Goal: Navigation & Orientation: Find specific page/section

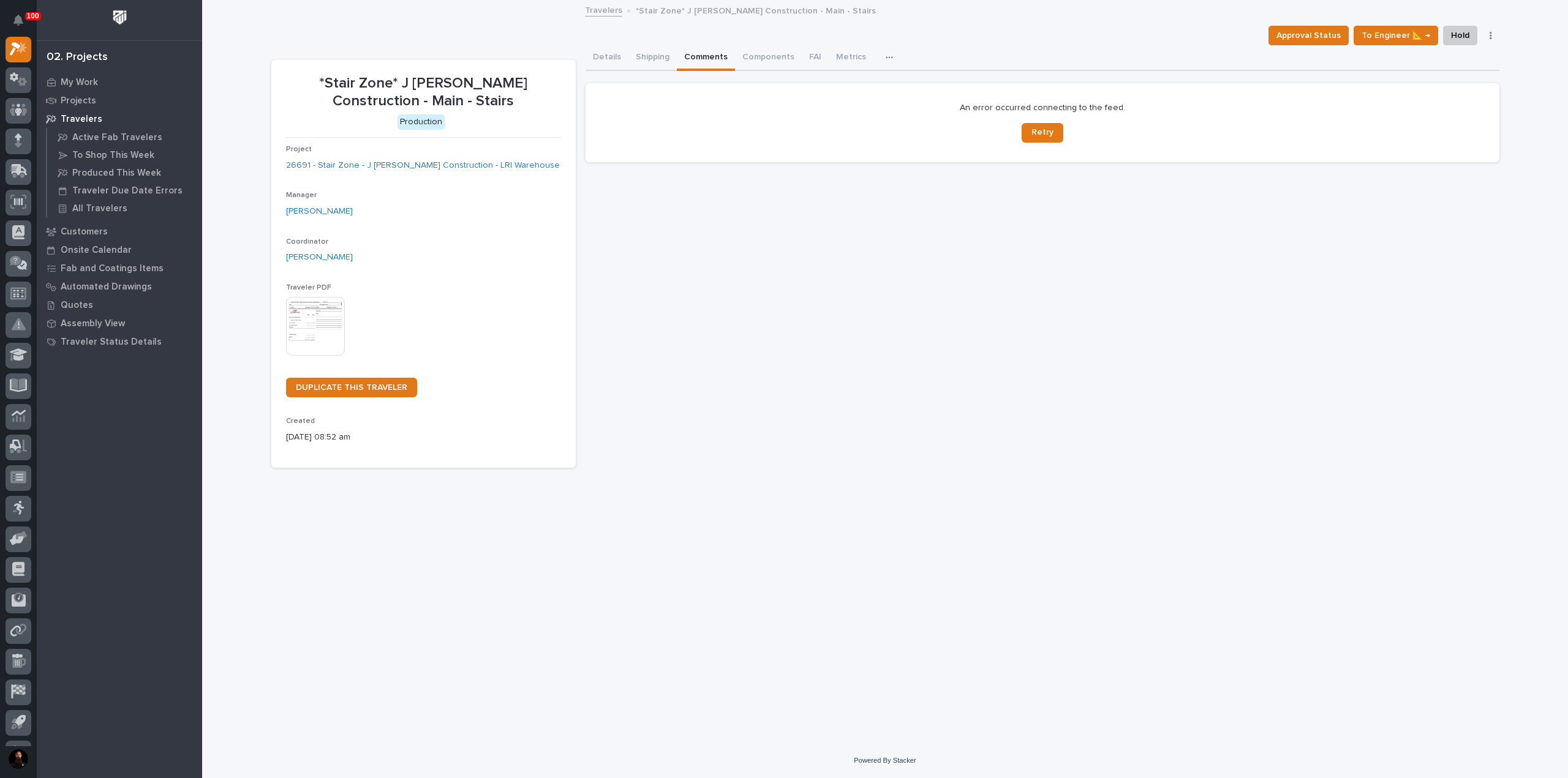
click at [426, 77] on p "*Stair Zone* J Benton Construction - Main - Stairs" at bounding box center [424, 92] width 275 height 35
click at [428, 80] on p "*Stair Zone* J Benton Construction - Main - Stairs" at bounding box center [424, 92] width 275 height 35
click at [419, 62] on section "*Stair Zone* J Benton Construction - Main - Stairs Production Project 26691 - S…" at bounding box center [423, 264] width 304 height 408
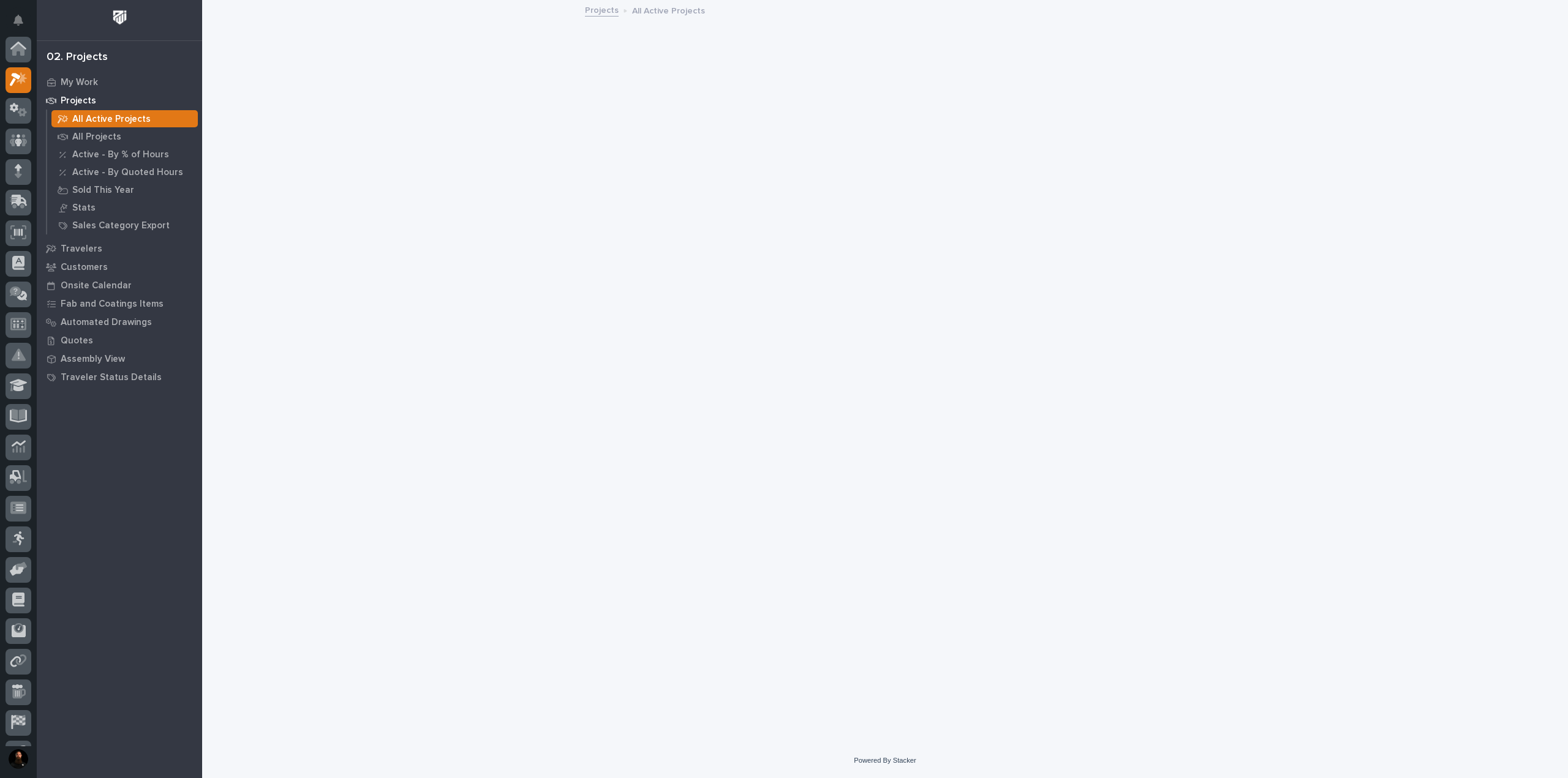
scroll to position [31, 0]
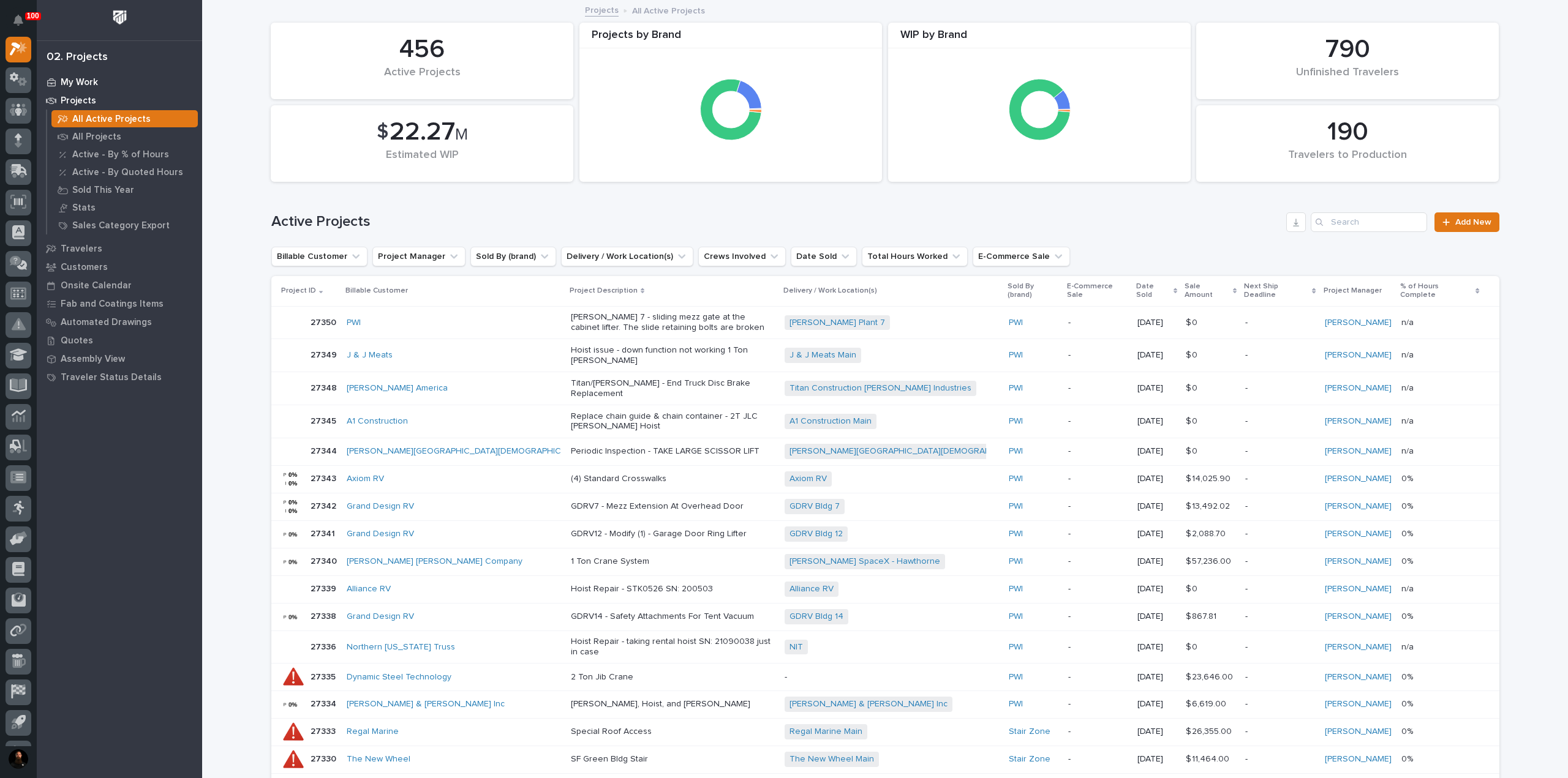
click at [84, 78] on p "My Work" at bounding box center [79, 82] width 37 height 11
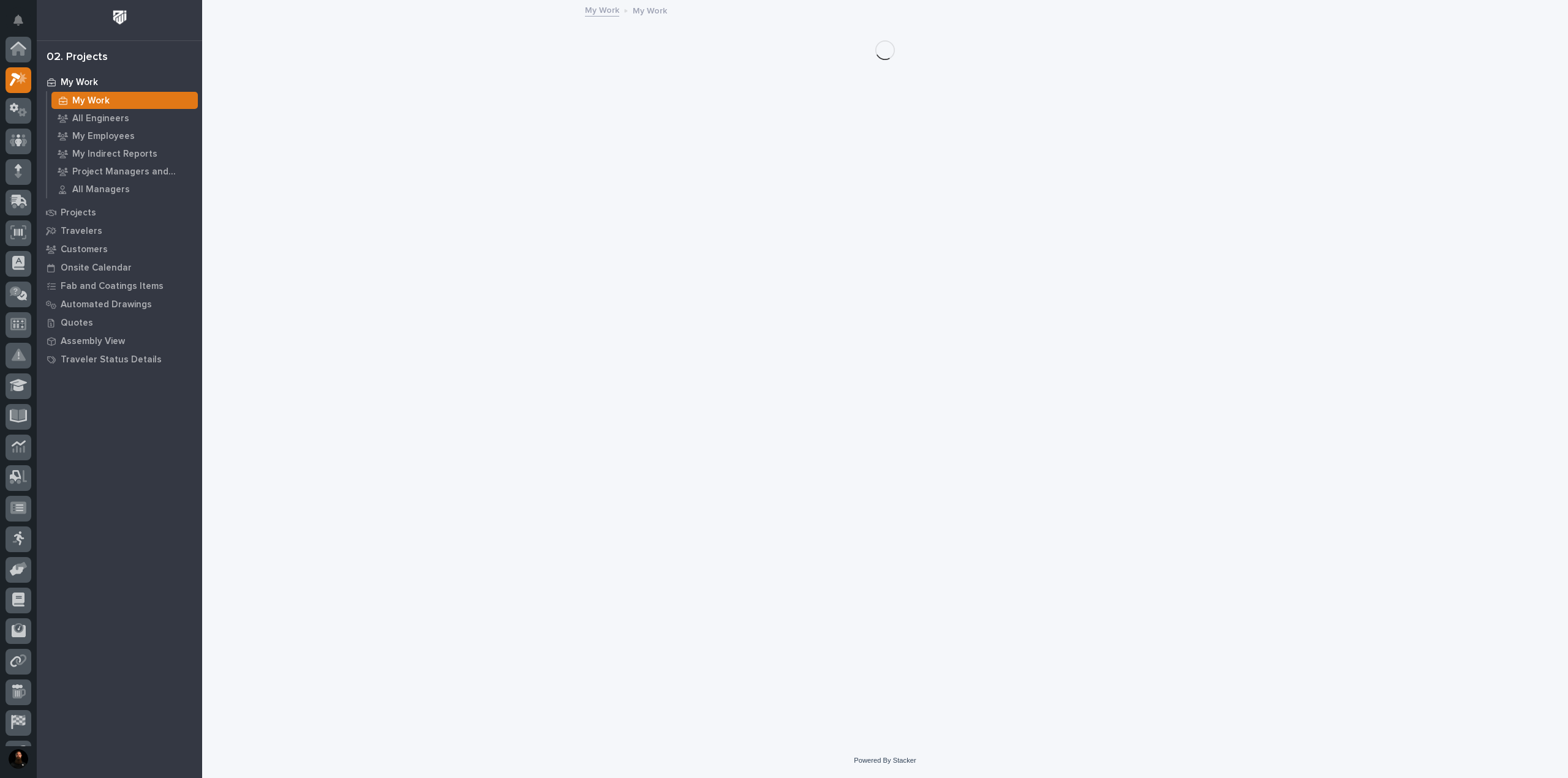
scroll to position [31, 0]
